Goal: Complete application form

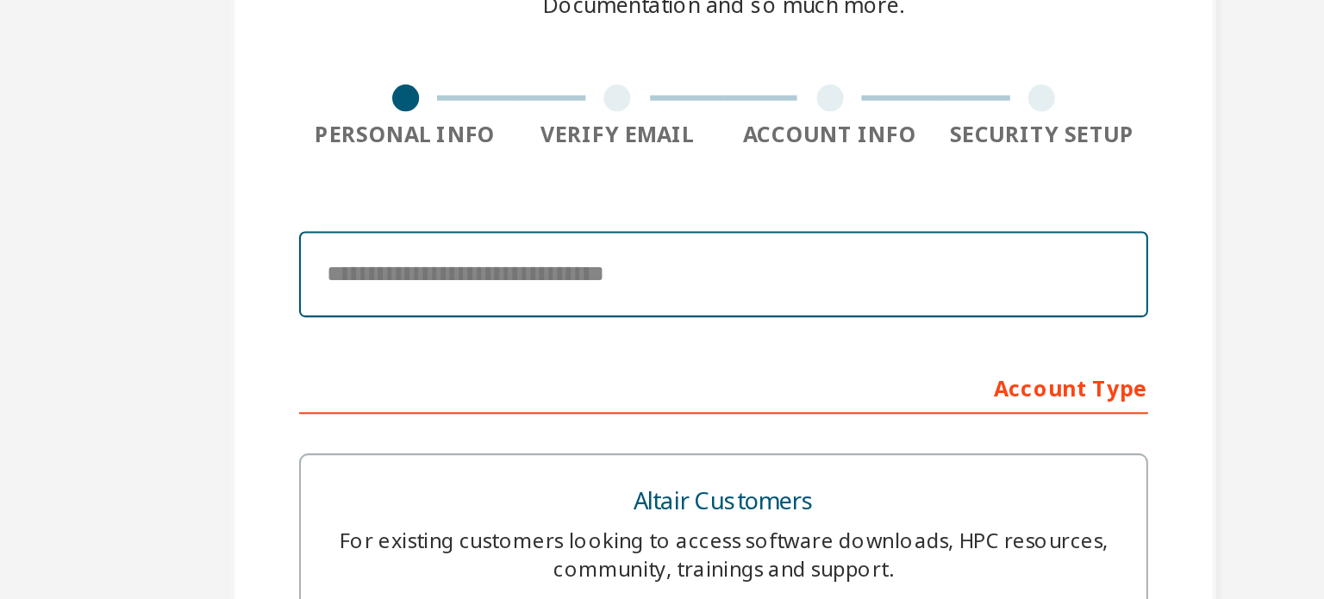
drag, startPoint x: 0, startPoint y: 0, endPoint x: 552, endPoint y: 267, distance: 613.7
click at [552, 267] on input "email" at bounding box center [662, 270] width 409 height 41
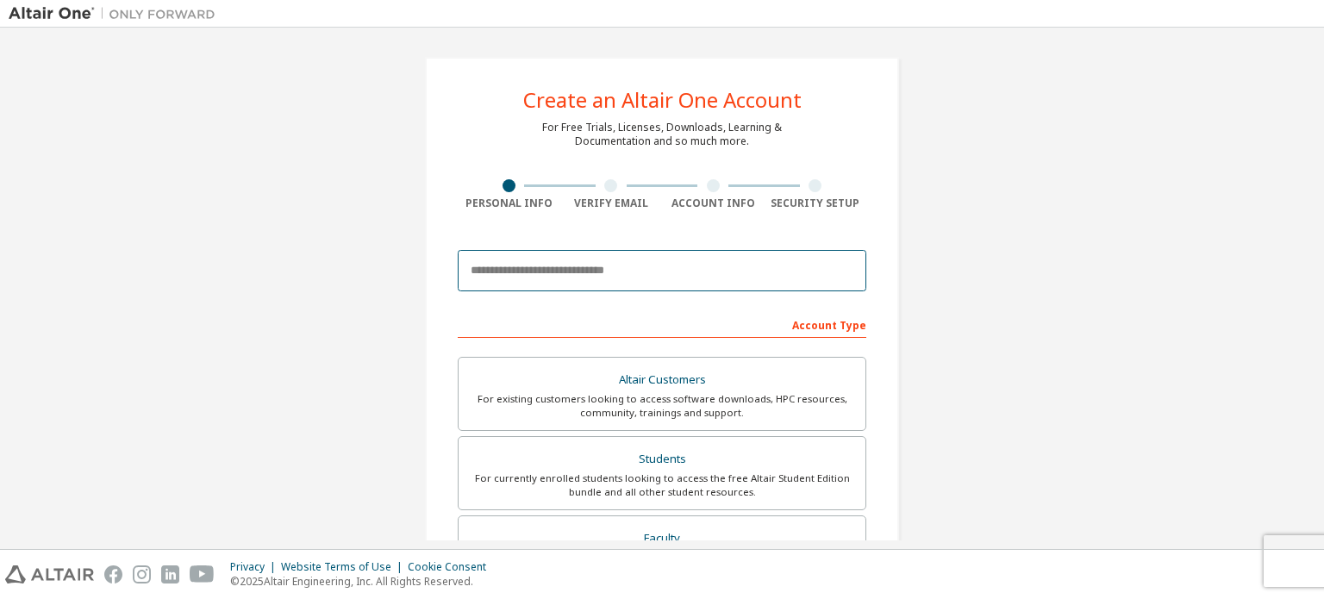
drag, startPoint x: 552, startPoint y: 267, endPoint x: 496, endPoint y: 268, distance: 56.0
click at [496, 268] on input "email" at bounding box center [662, 270] width 409 height 41
